Goal: Find specific page/section: Find specific page/section

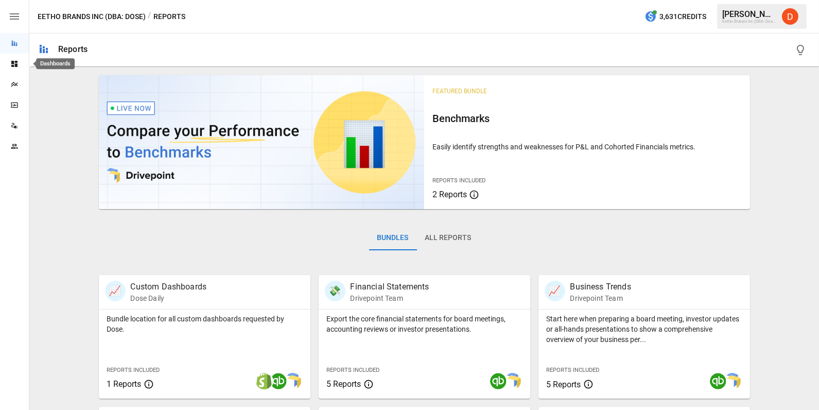
click at [19, 65] on div "Dashboards" at bounding box center [14, 64] width 29 height 8
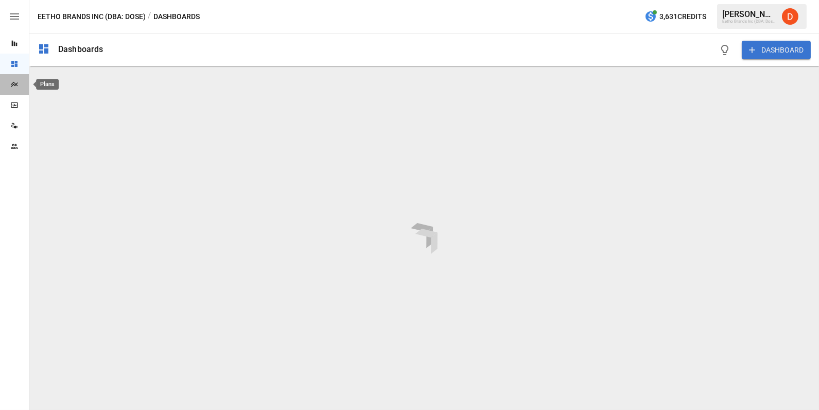
click at [15, 87] on icon "Plans" at bounding box center [14, 84] width 8 height 8
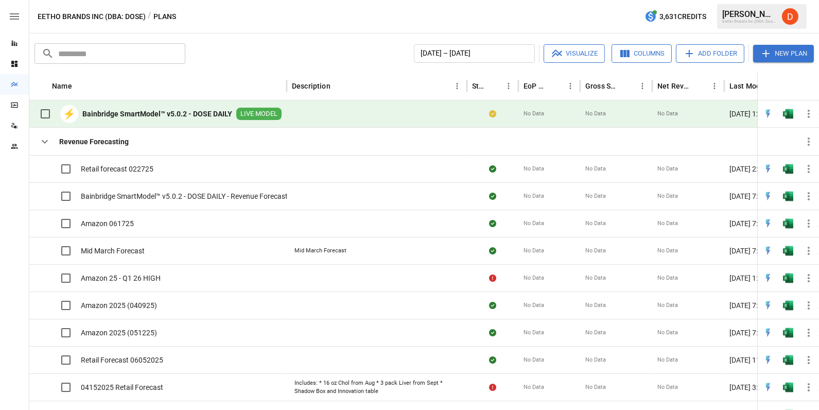
click at [131, 115] on b "Bainbridge SmartModel™ v5.0.2 - DOSE DAILY" at bounding box center [157, 114] width 150 height 10
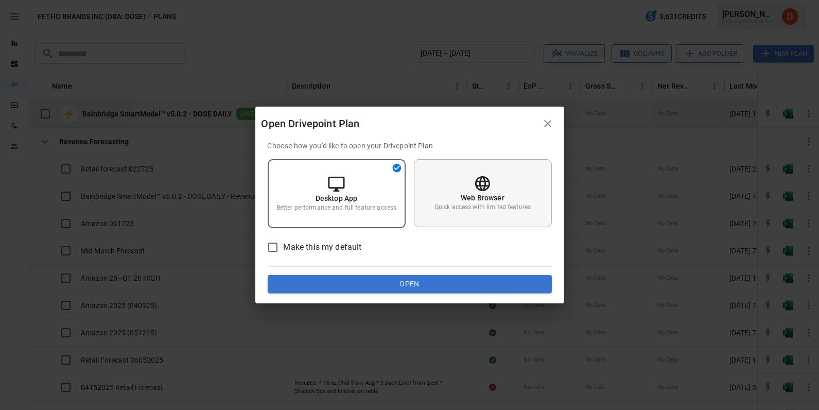
click at [458, 193] on div "Web Browser Quick access with limited features" at bounding box center [483, 193] width 138 height 68
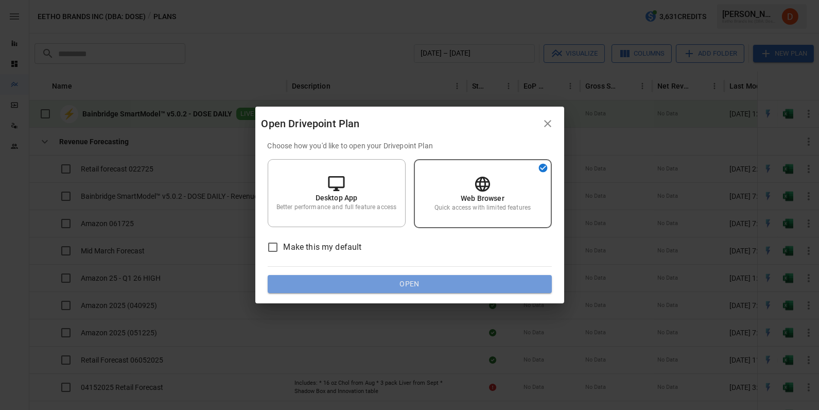
click at [424, 286] on button "Open" at bounding box center [410, 284] width 284 height 19
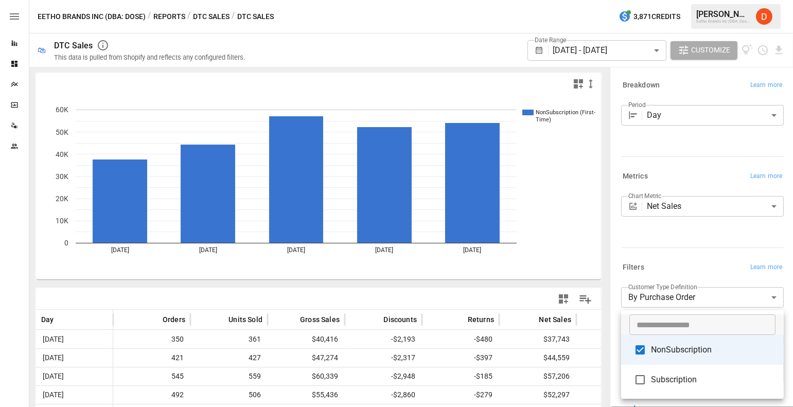
scroll to position [2, 0]
